Goal: Find specific page/section: Find specific page/section

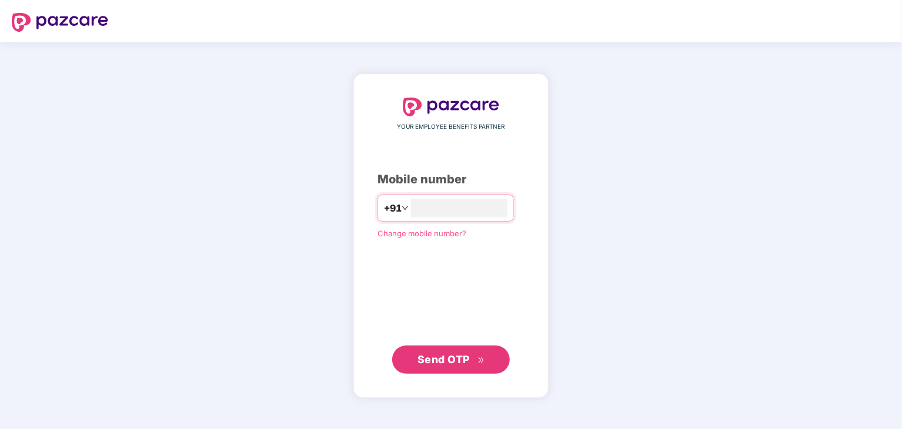
type input "*"
type input "**********"
click at [447, 372] on button "Send OTP" at bounding box center [451, 360] width 118 height 28
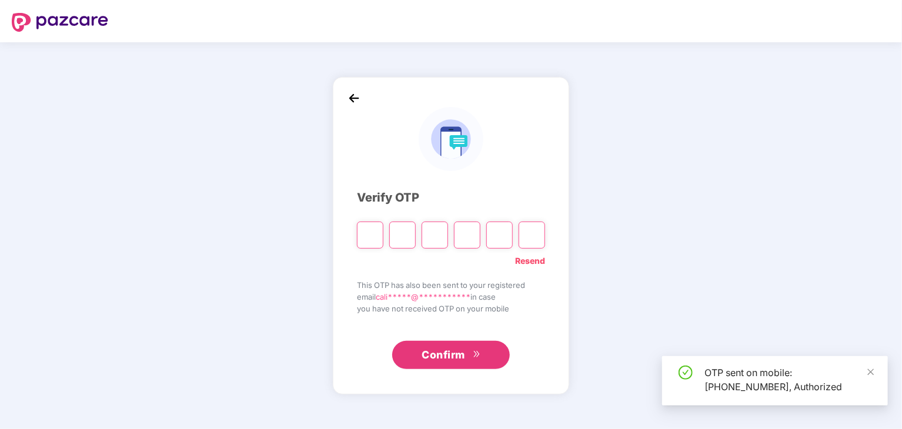
type input "*"
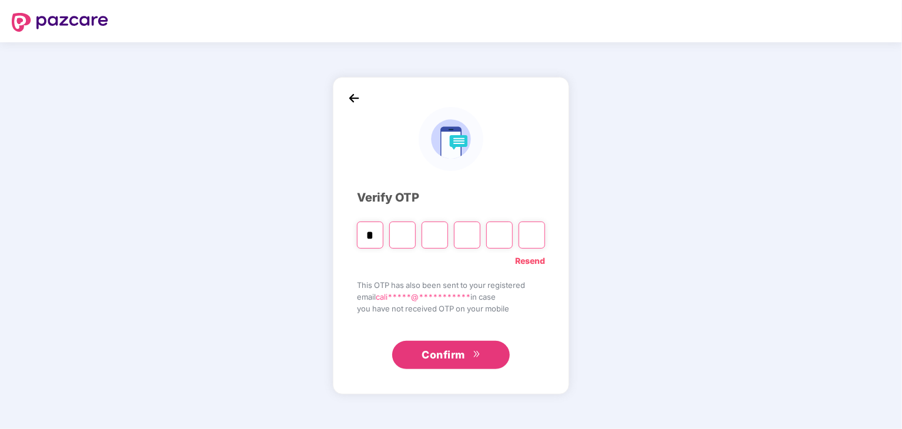
type input "*"
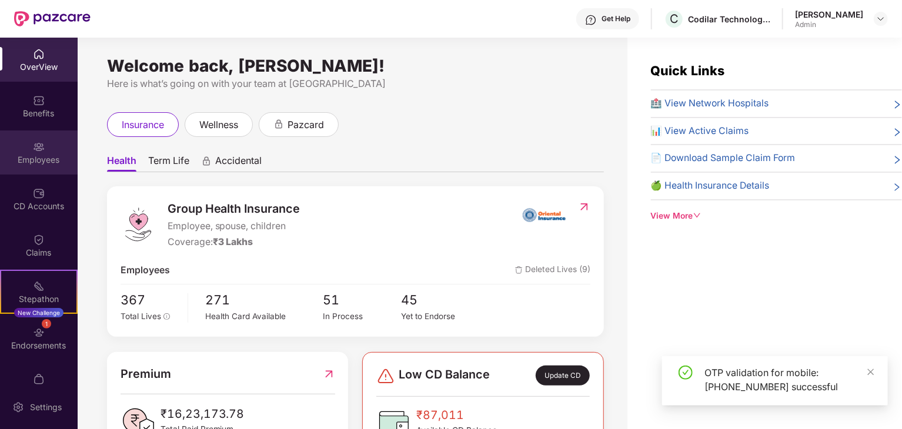
click at [34, 158] on div "Employees" at bounding box center [39, 160] width 78 height 12
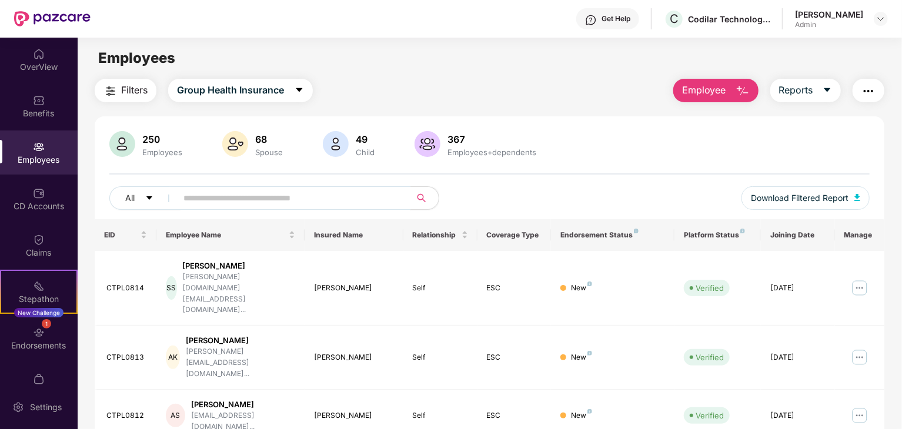
click at [225, 197] on input "text" at bounding box center [288, 198] width 211 height 18
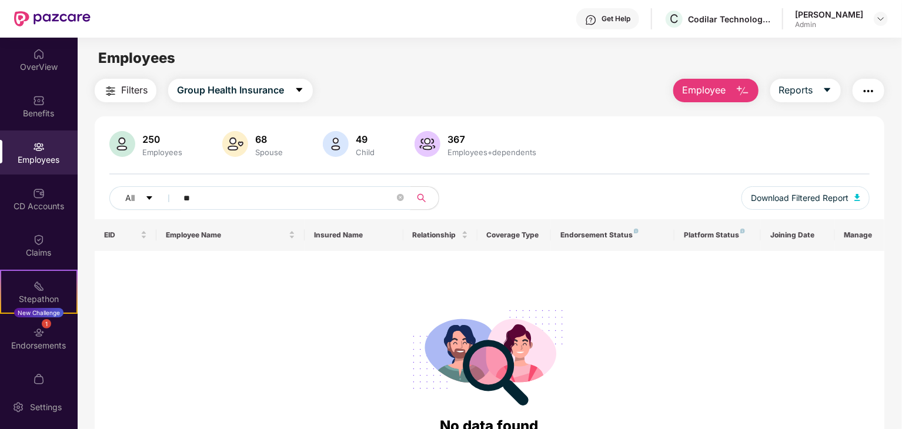
type input "*"
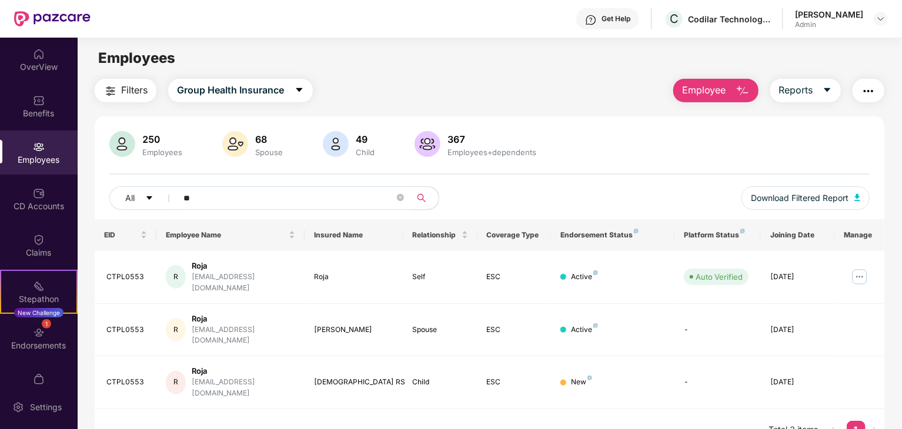
type input "*"
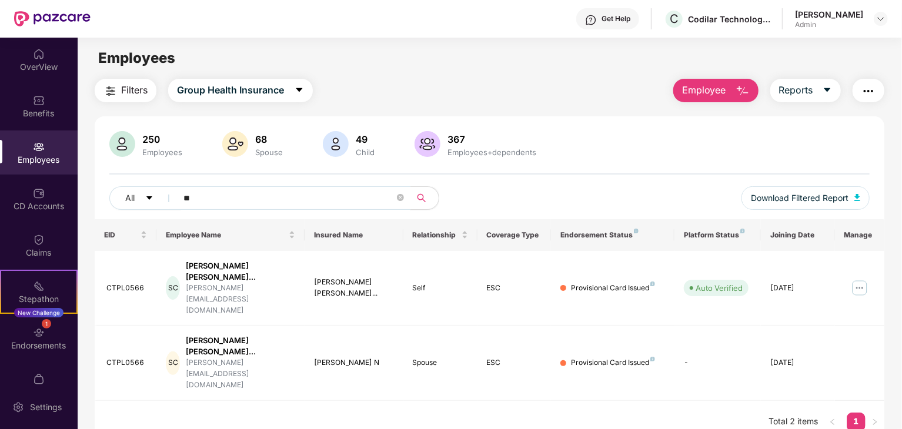
type input "*"
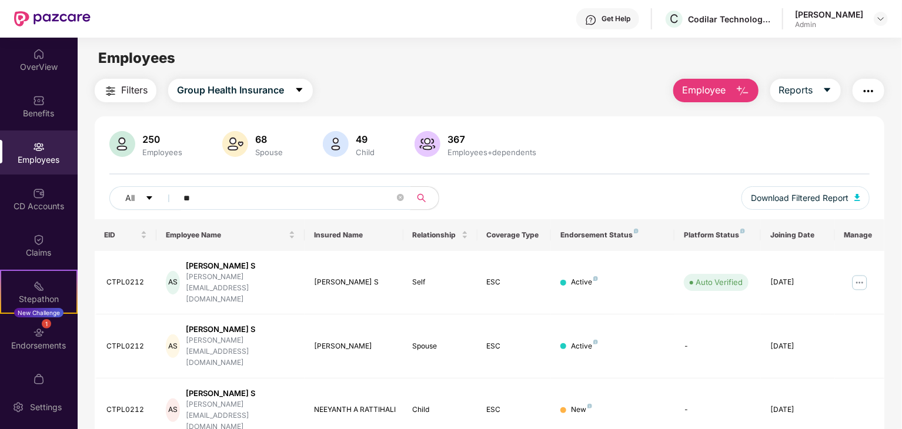
type input "*"
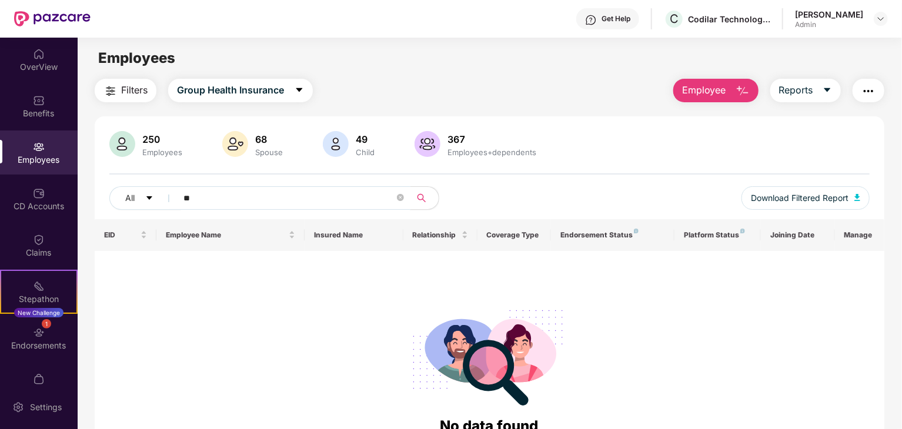
type input "*"
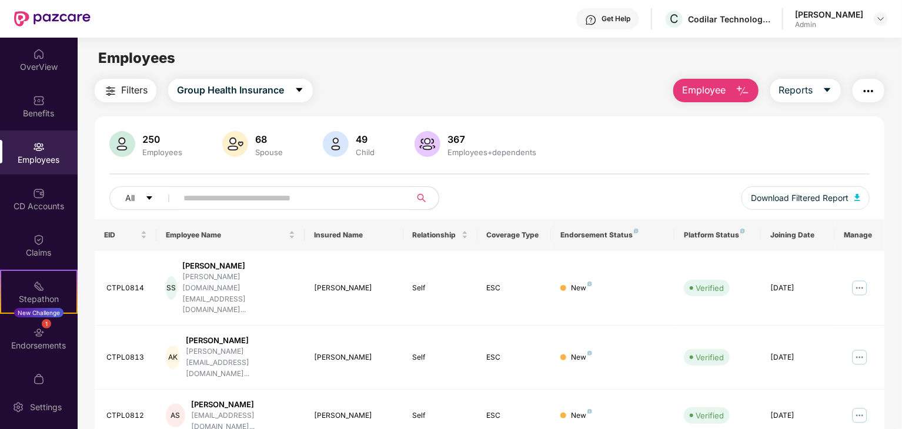
click at [468, 51] on div "Employees" at bounding box center [489, 58] width 823 height 22
click at [266, 198] on input "text" at bounding box center [288, 198] width 211 height 18
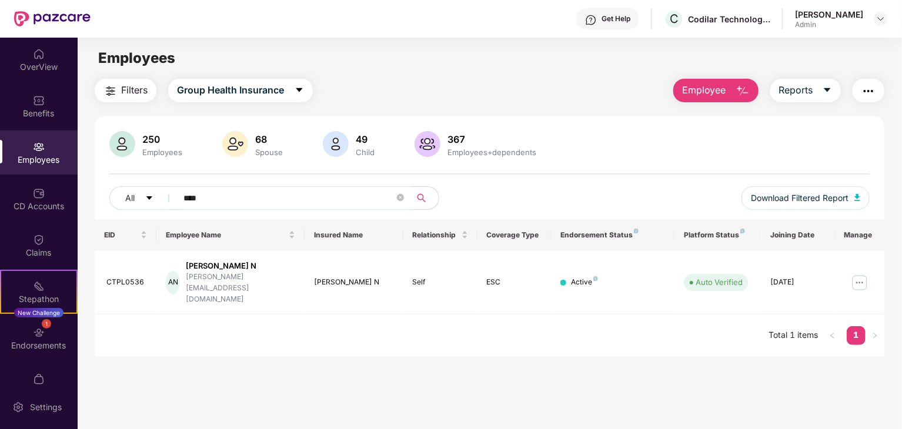
type input "****"
